Goal: Task Accomplishment & Management: Use online tool/utility

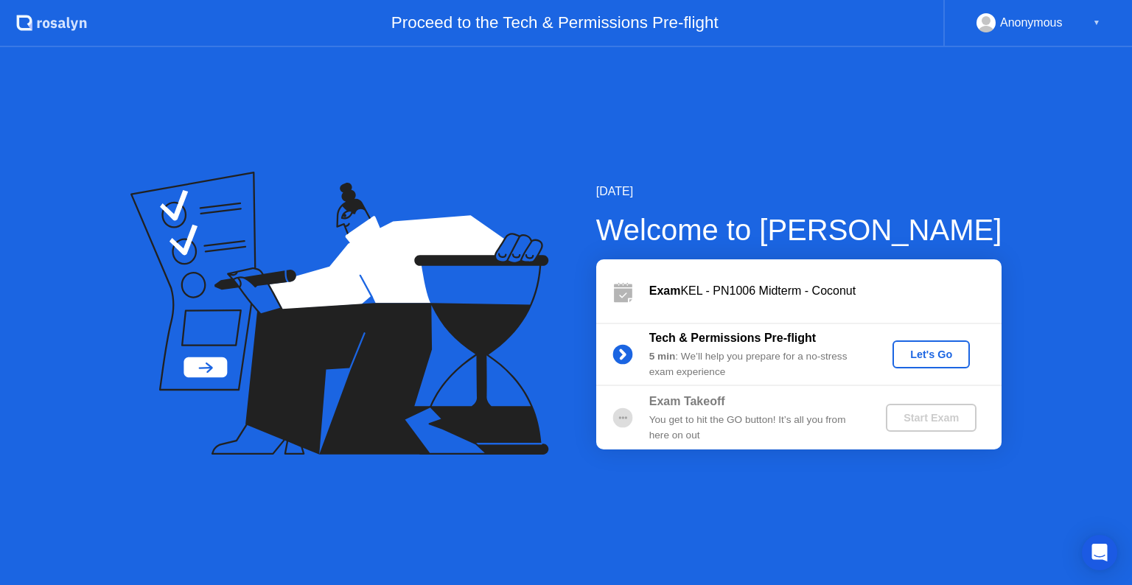
click at [928, 351] on div "Let's Go" at bounding box center [931, 354] width 66 height 12
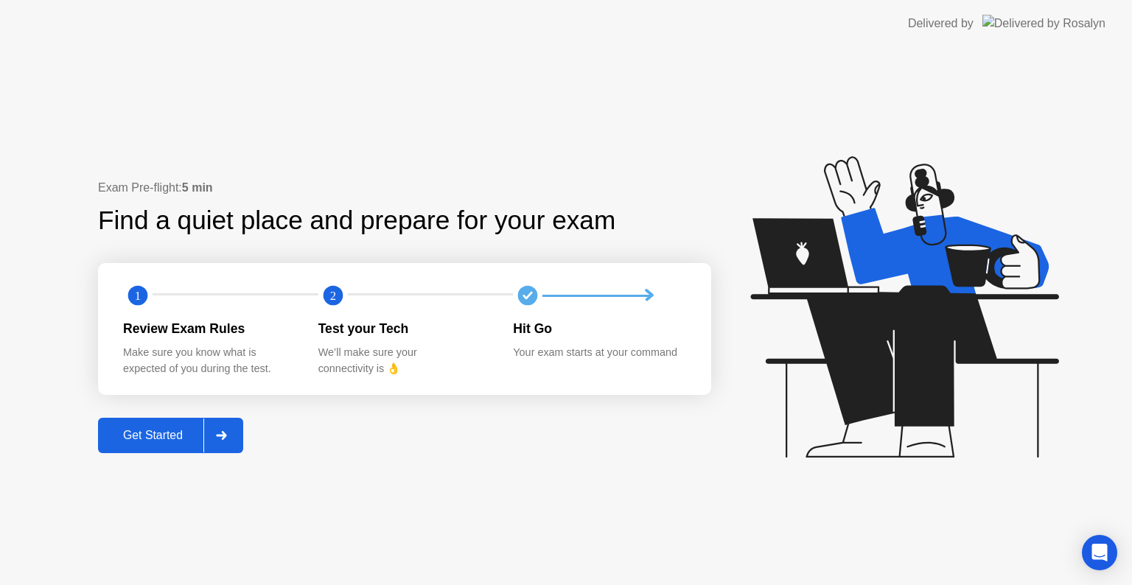
click at [149, 436] on div "Get Started" at bounding box center [152, 435] width 101 height 13
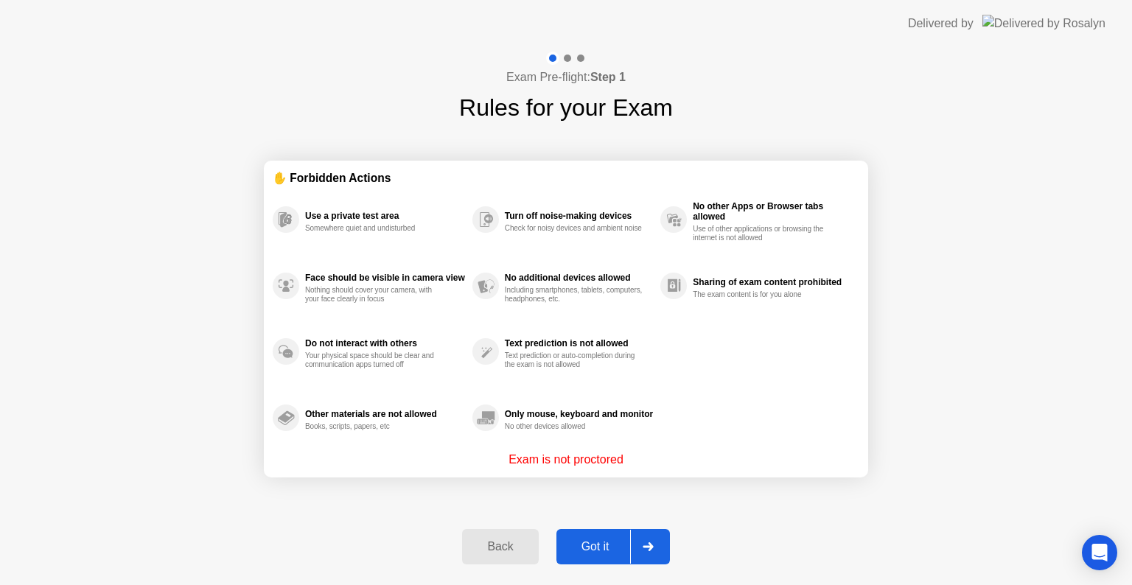
click at [589, 551] on div "Got it" at bounding box center [595, 546] width 69 height 13
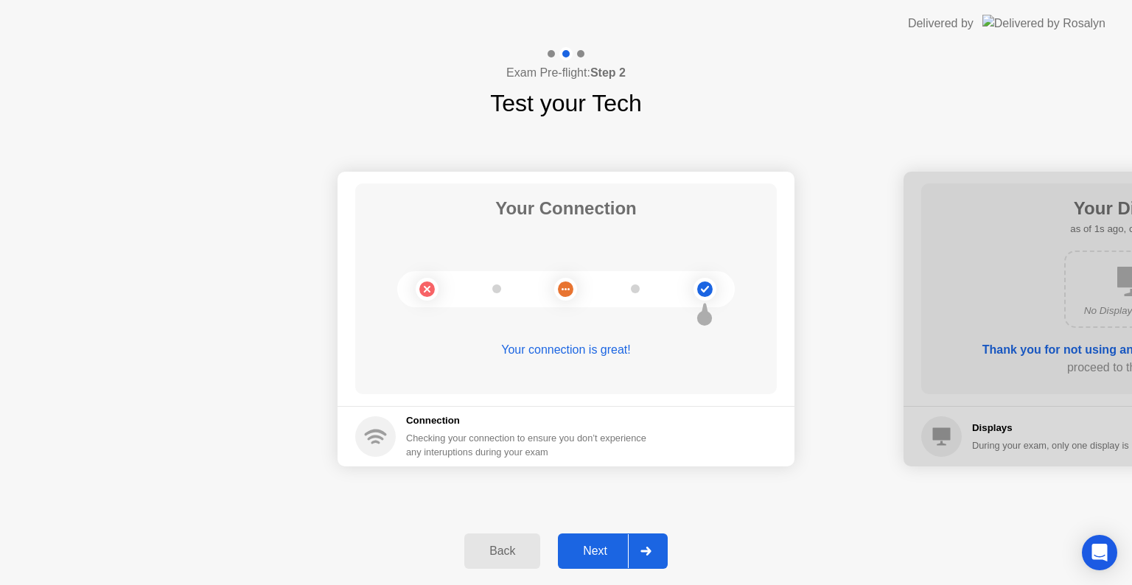
click at [589, 551] on div "Next" at bounding box center [595, 550] width 66 height 13
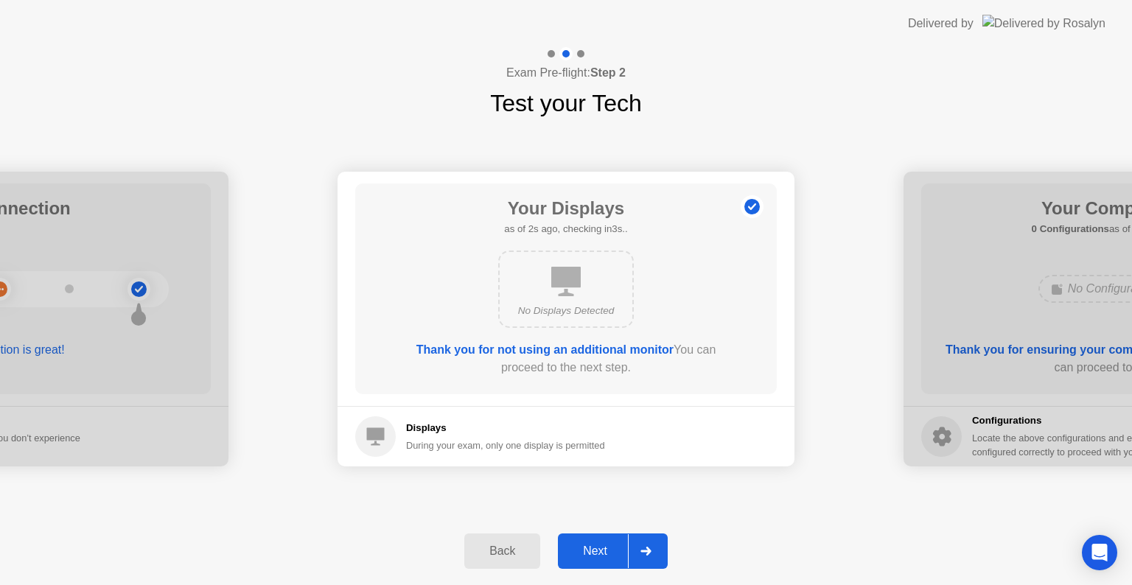
click at [589, 551] on div "Next" at bounding box center [595, 550] width 66 height 13
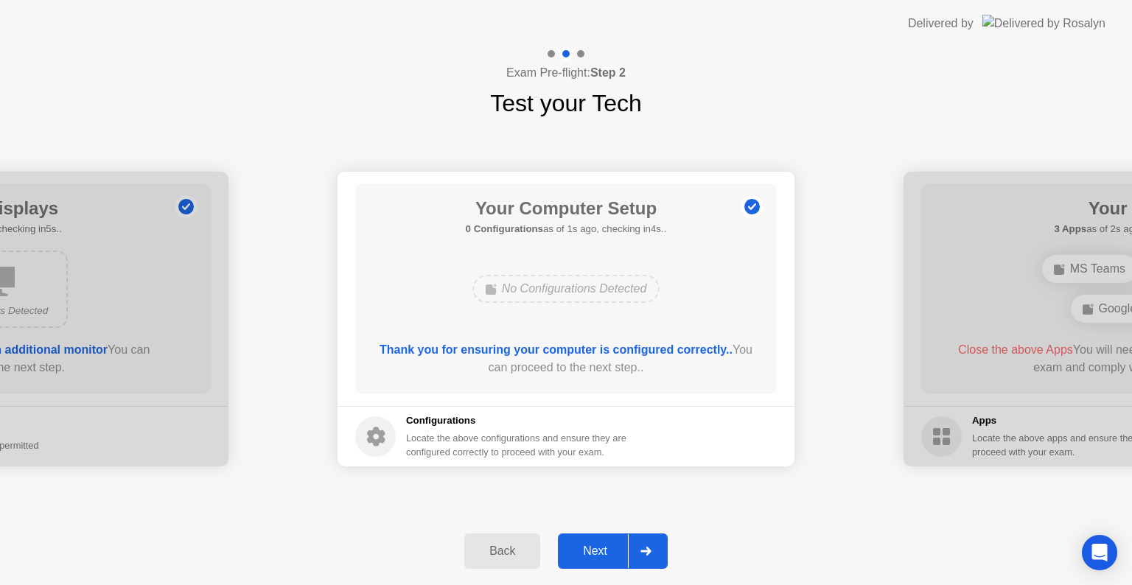
click at [589, 551] on div "Next" at bounding box center [595, 550] width 66 height 13
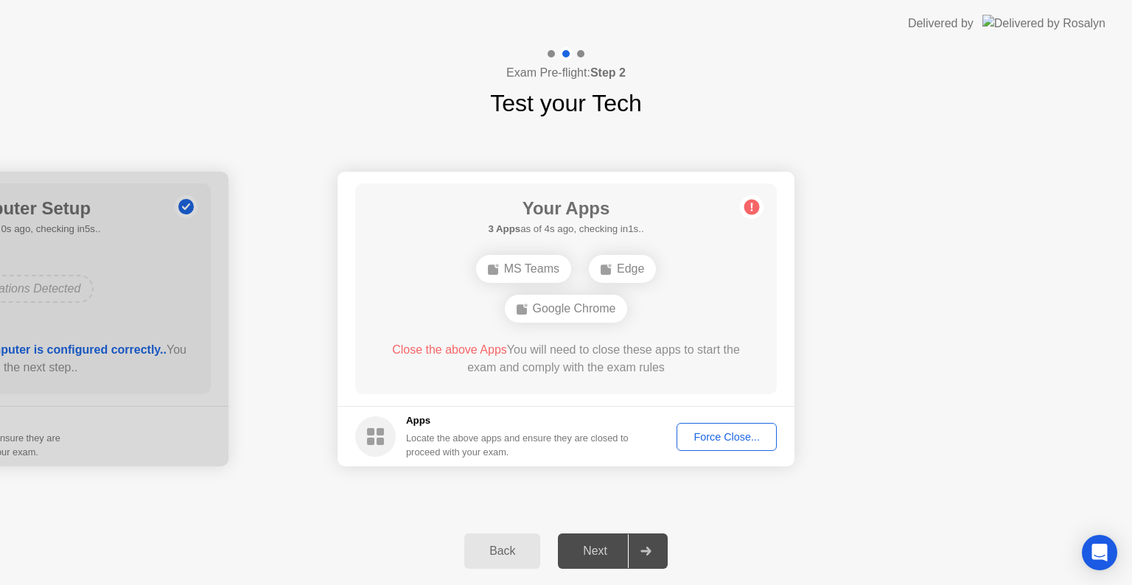
click at [701, 436] on div "Force Close..." at bounding box center [726, 437] width 90 height 12
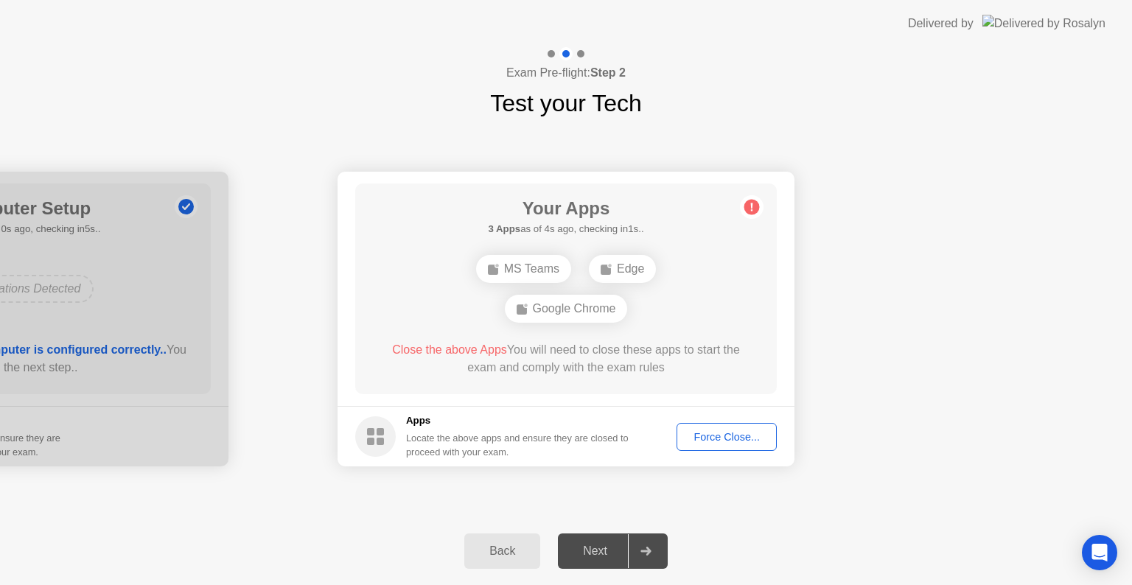
click at [726, 431] on div "Force Close..." at bounding box center [726, 437] width 90 height 12
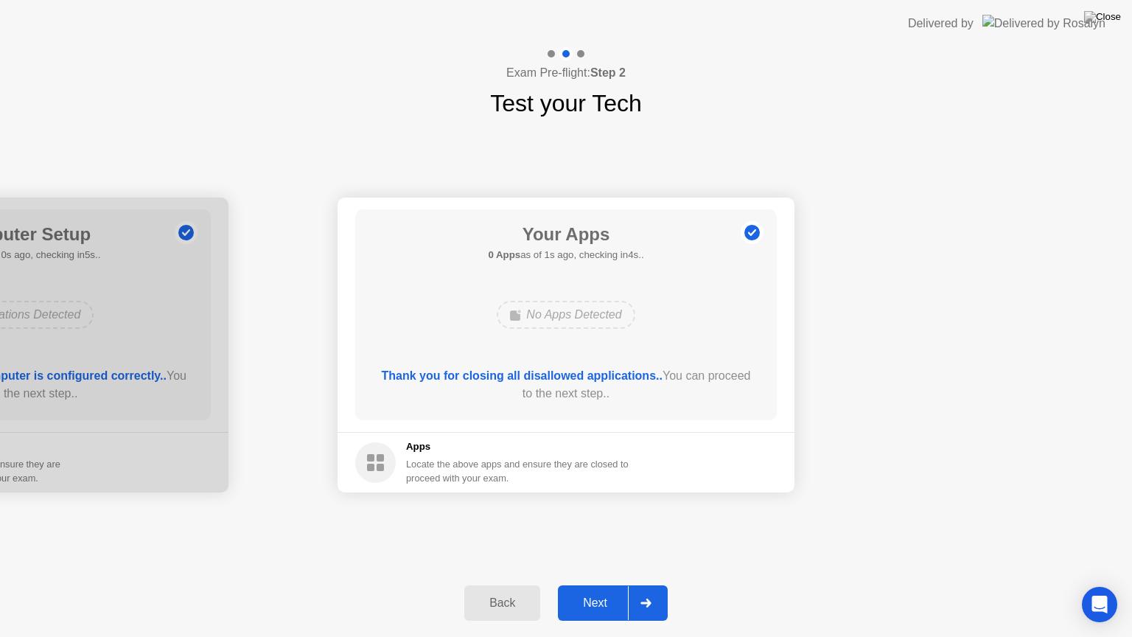
click at [603, 584] on div "Next" at bounding box center [595, 602] width 66 height 13
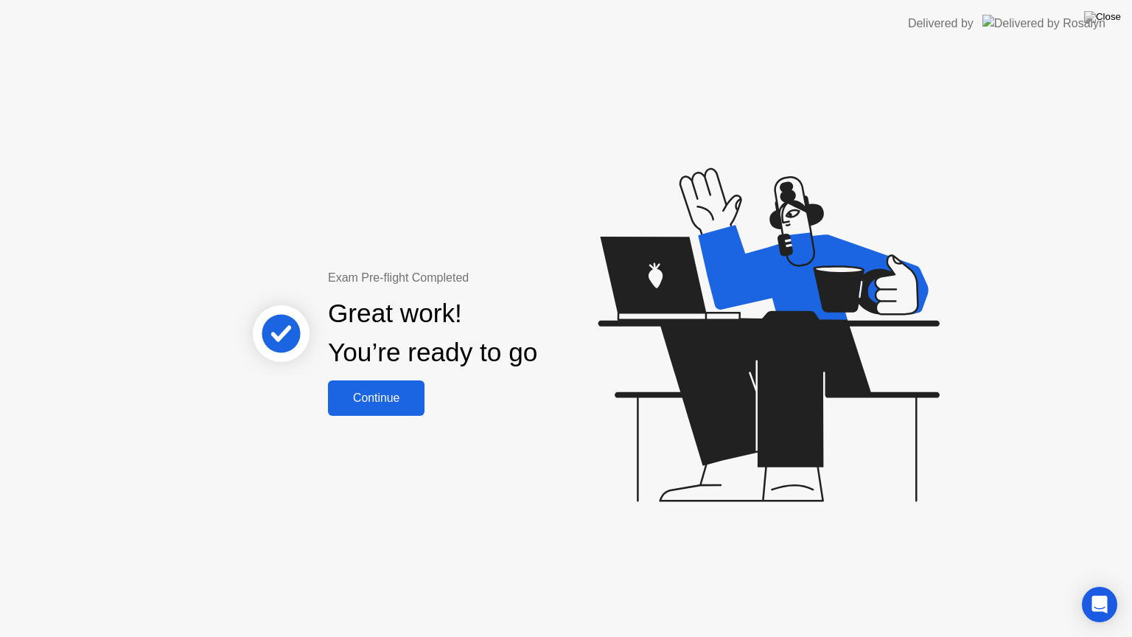
click at [363, 398] on div "Continue" at bounding box center [376, 397] width 88 height 13
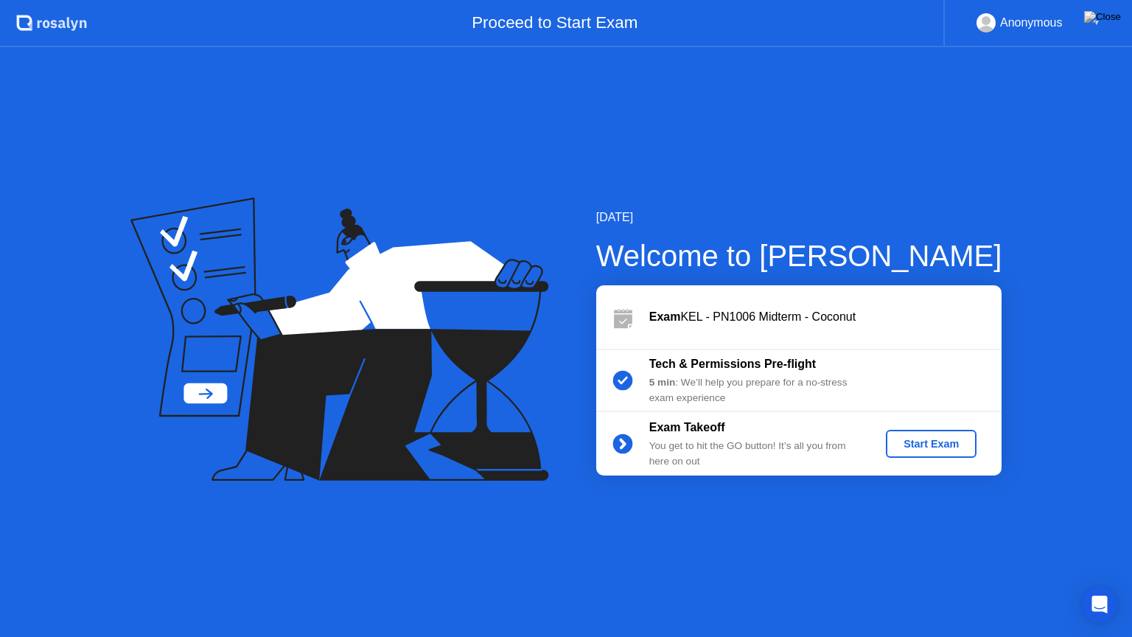
click at [935, 441] on div "Start Exam" at bounding box center [930, 444] width 79 height 12
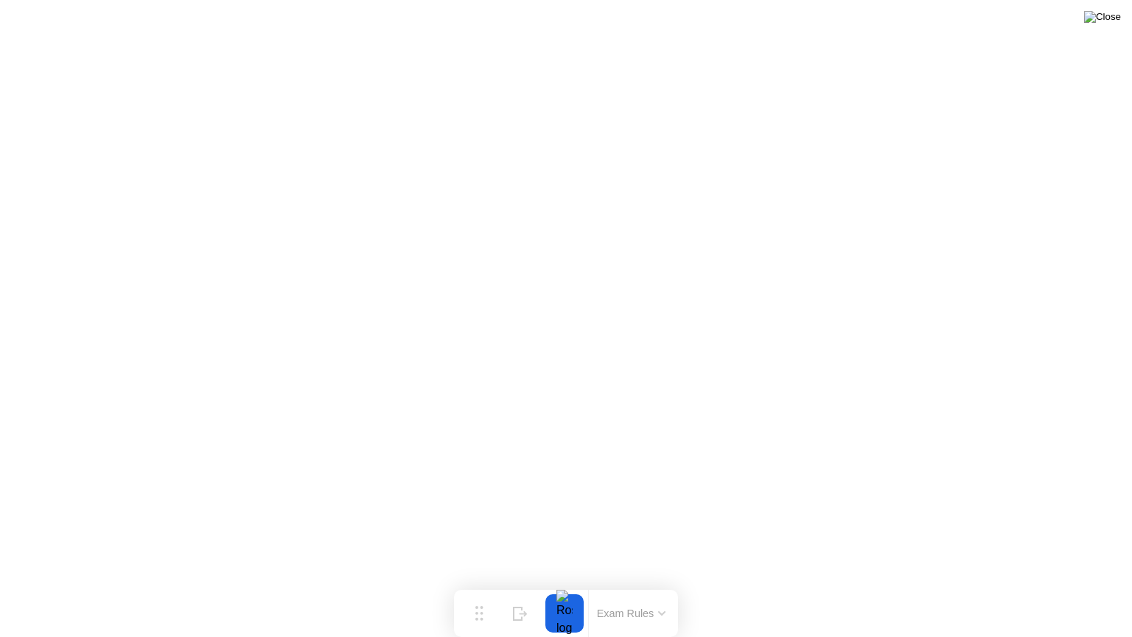
click at [1112, 17] on img at bounding box center [1102, 17] width 37 height 12
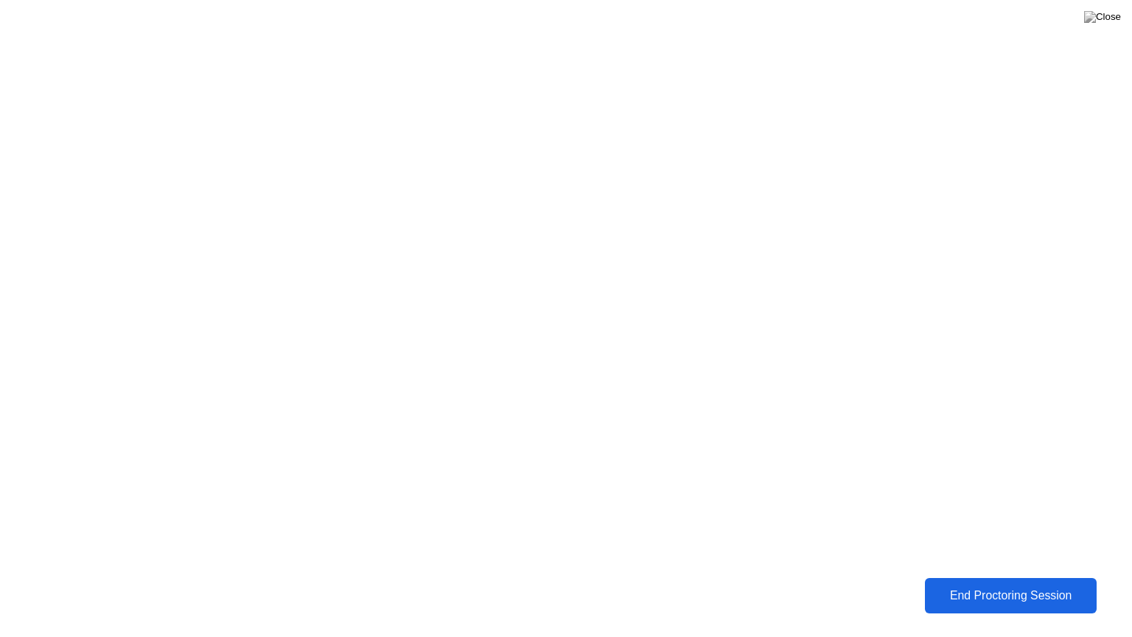
click at [1000, 584] on div "End Proctoring Session" at bounding box center [1010, 595] width 166 height 13
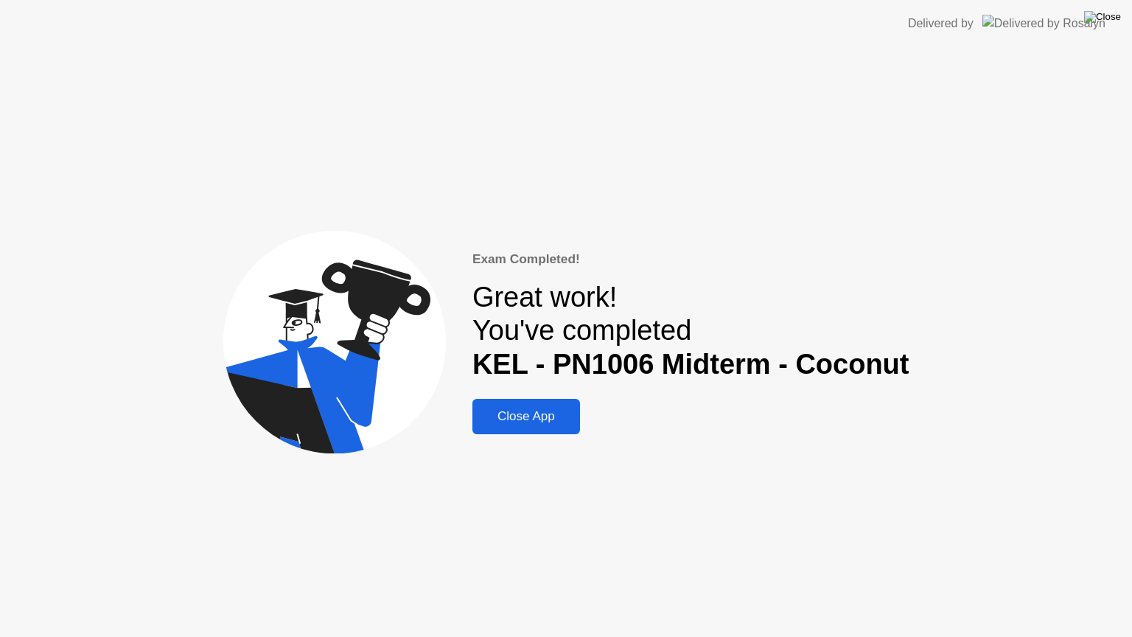
click at [1106, 18] on img at bounding box center [1102, 17] width 37 height 12
click at [550, 412] on div "Close App" at bounding box center [526, 416] width 99 height 15
